Goal: Find specific page/section: Find specific page/section

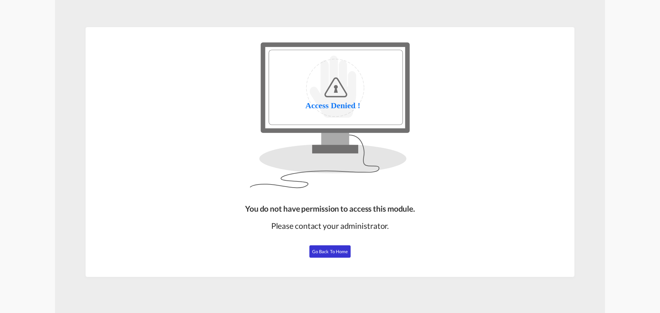
click at [339, 251] on span "Go Back to Home" at bounding box center [330, 251] width 36 height 5
